Goal: Navigation & Orientation: Find specific page/section

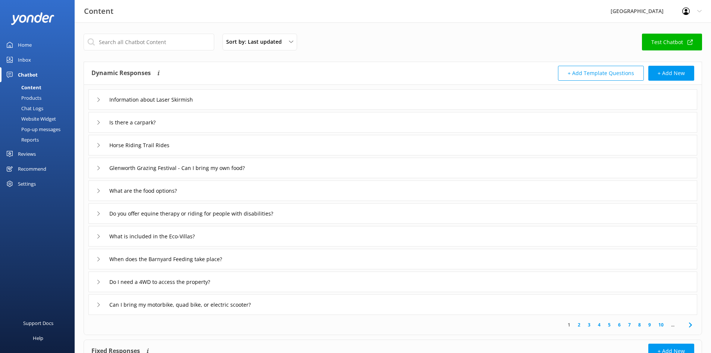
click at [18, 149] on div "Reviews" at bounding box center [27, 153] width 18 height 15
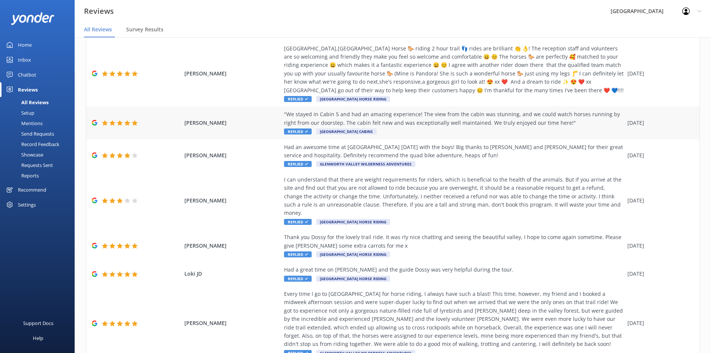
scroll to position [197, 0]
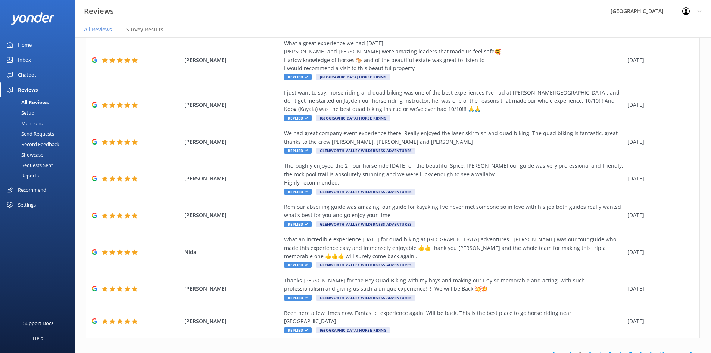
scroll to position [15, 0]
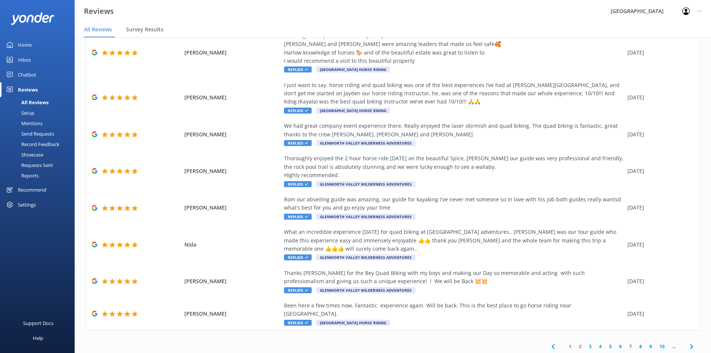
click at [585, 343] on link "3" at bounding box center [590, 346] width 10 height 7
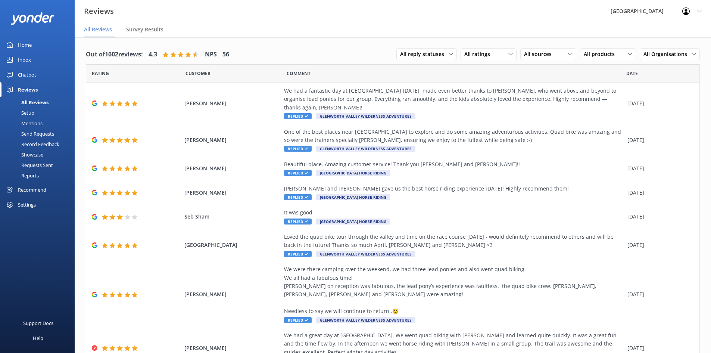
click at [39, 40] on link "Home" at bounding box center [37, 44] width 75 height 15
